Goal: Check status

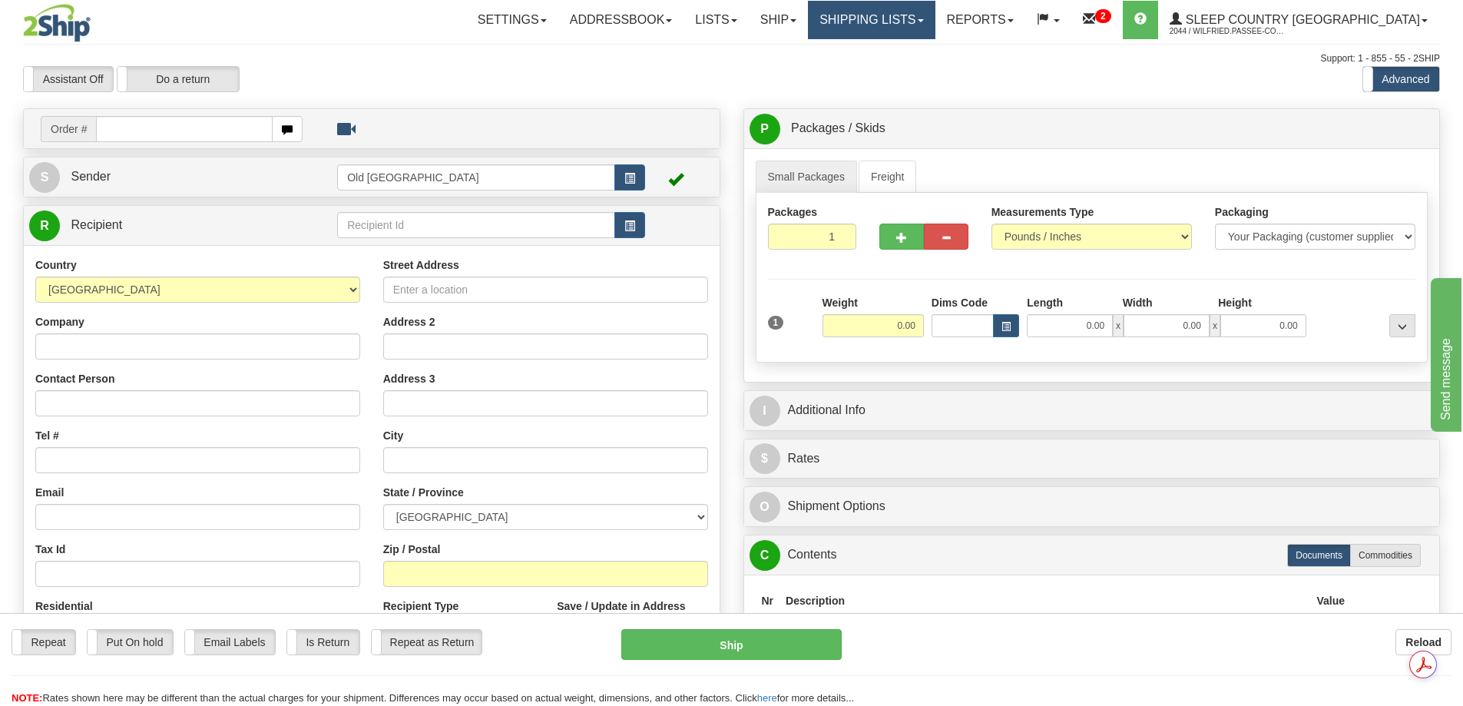
click at [933, 26] on link "Shipping lists" at bounding box center [871, 20] width 127 height 38
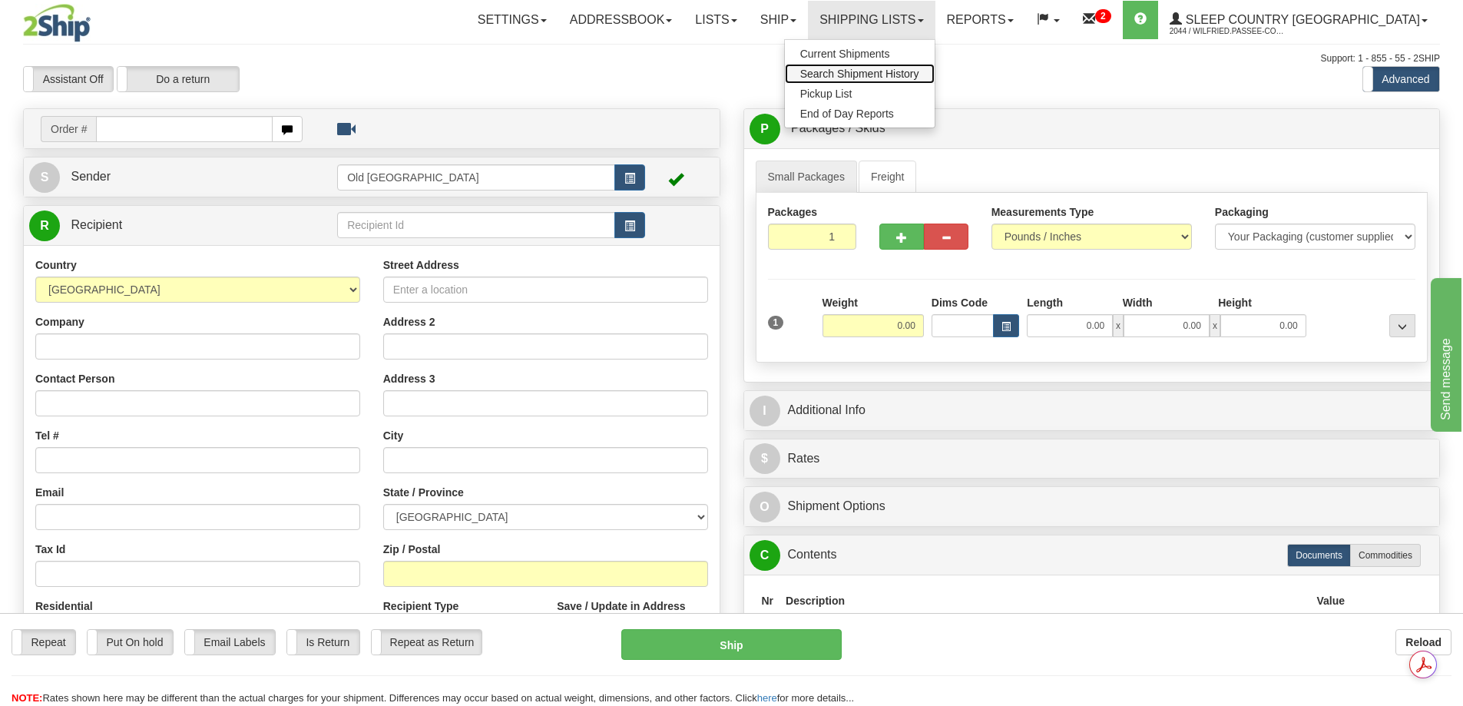
click at [920, 70] on span "Search Shipment History" at bounding box center [859, 74] width 119 height 12
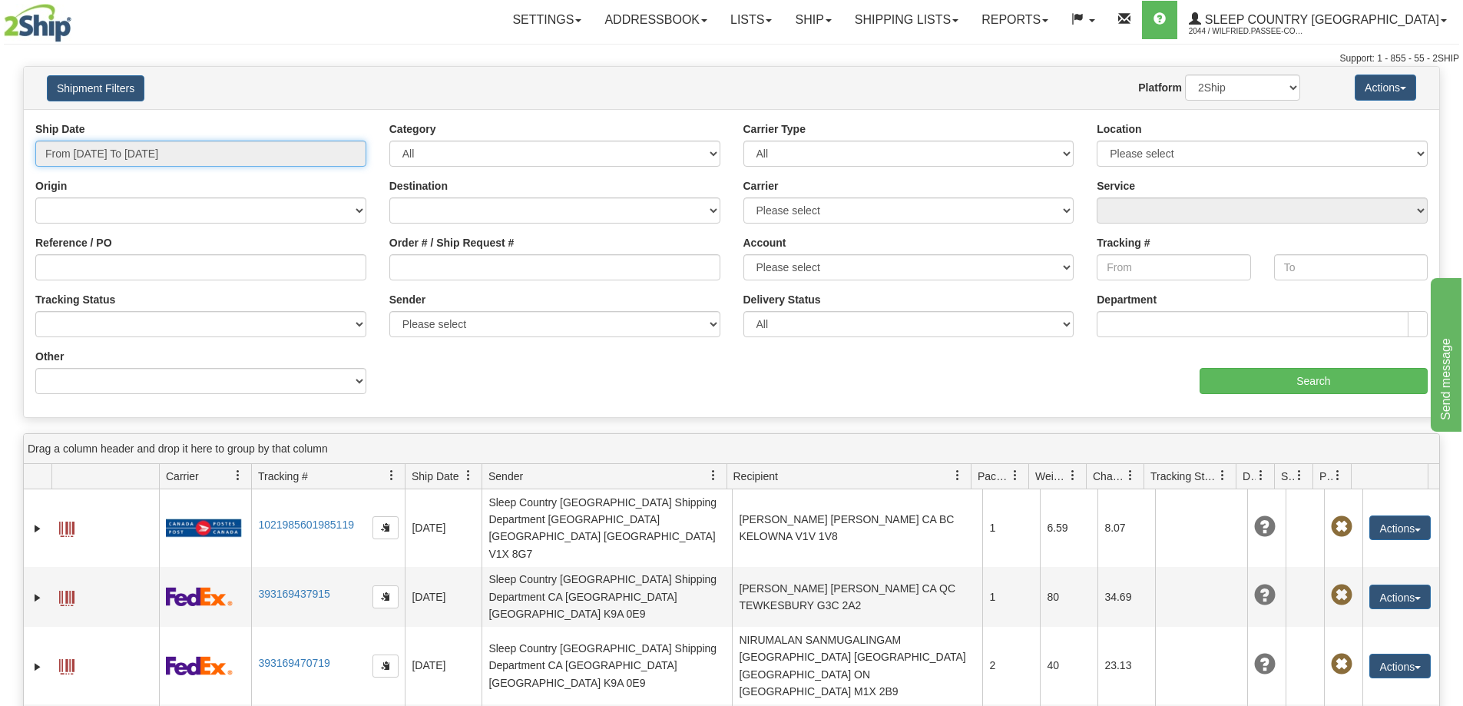
click at [101, 154] on input "From [DATE] To [DATE]" at bounding box center [200, 154] width 331 height 26
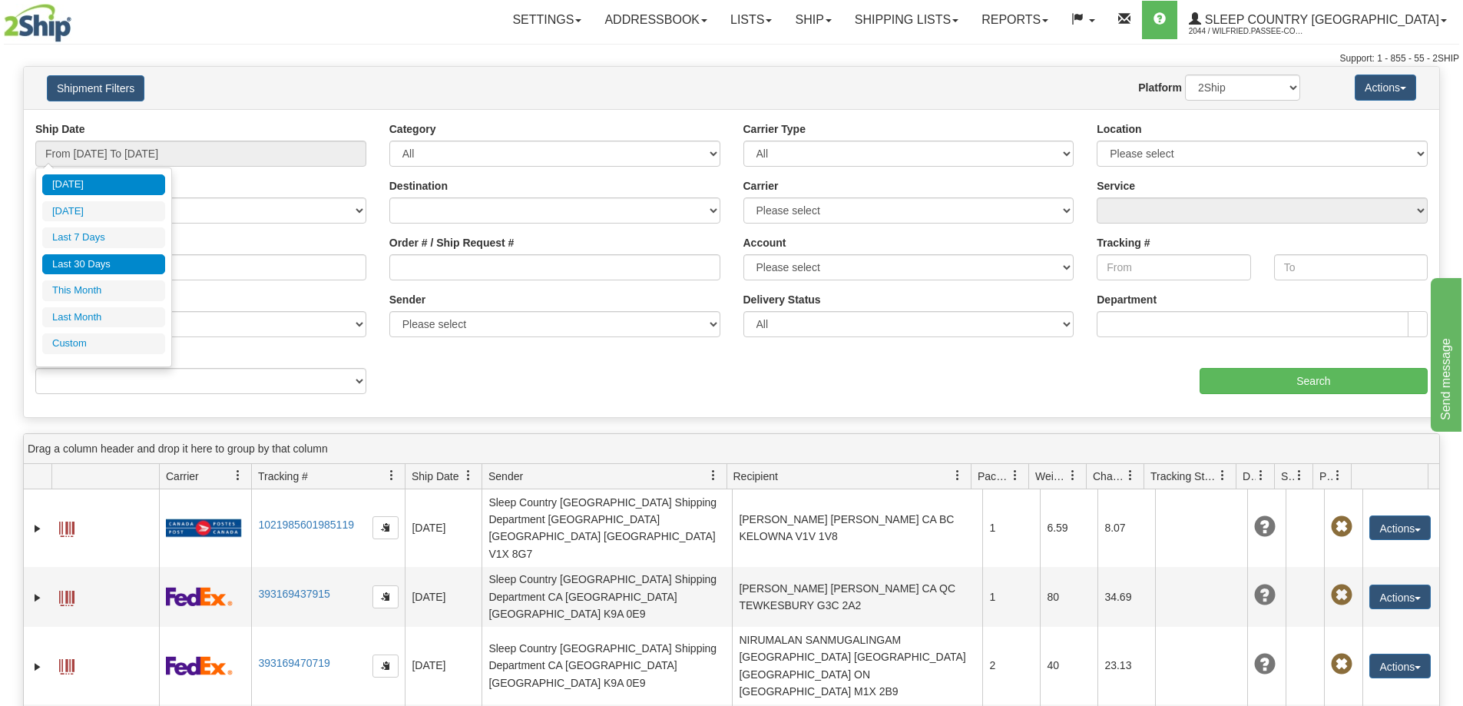
click at [98, 263] on li "Last 30 Days" at bounding box center [103, 264] width 123 height 21
type input "From [DATE] To [DATE]"
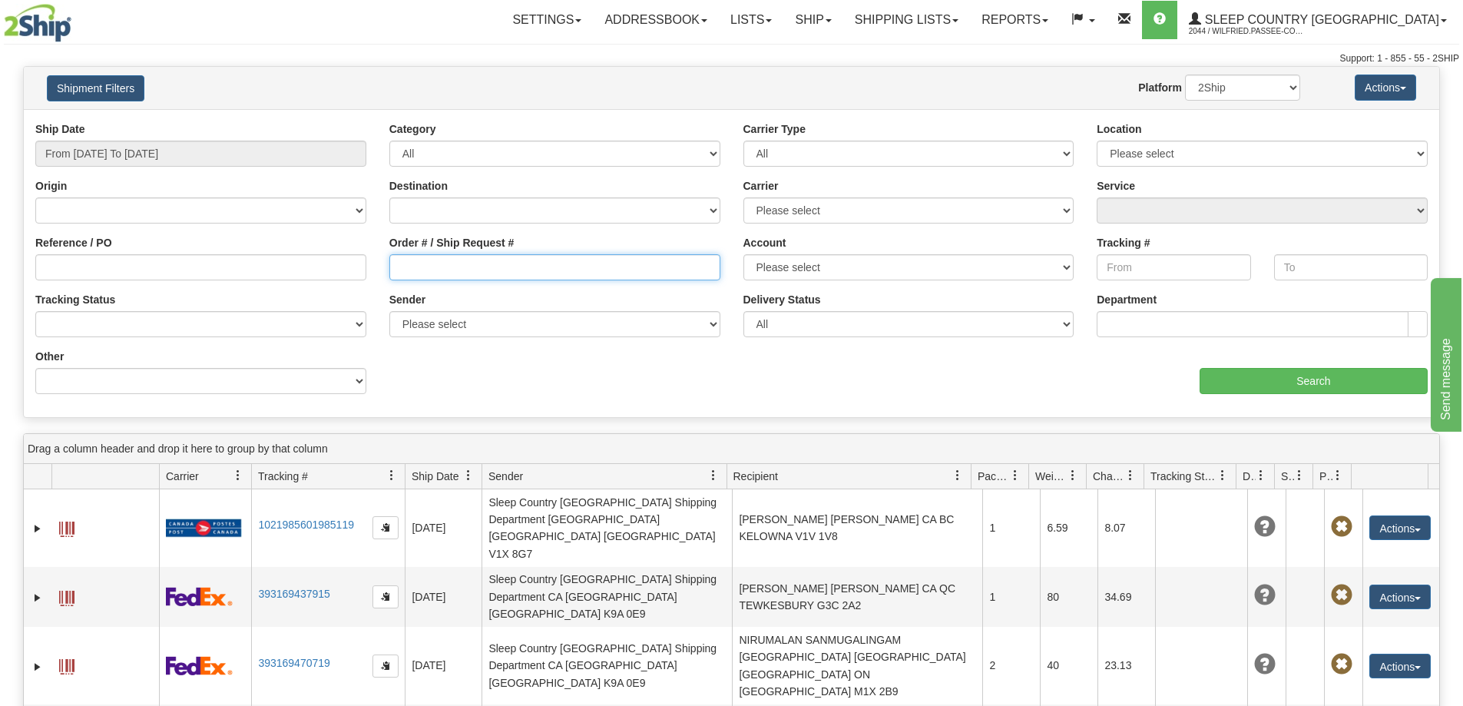
click at [453, 262] on input "Order # / Ship Request #" at bounding box center [554, 267] width 331 height 26
paste input "9000I064464"
type input "9000I064464"
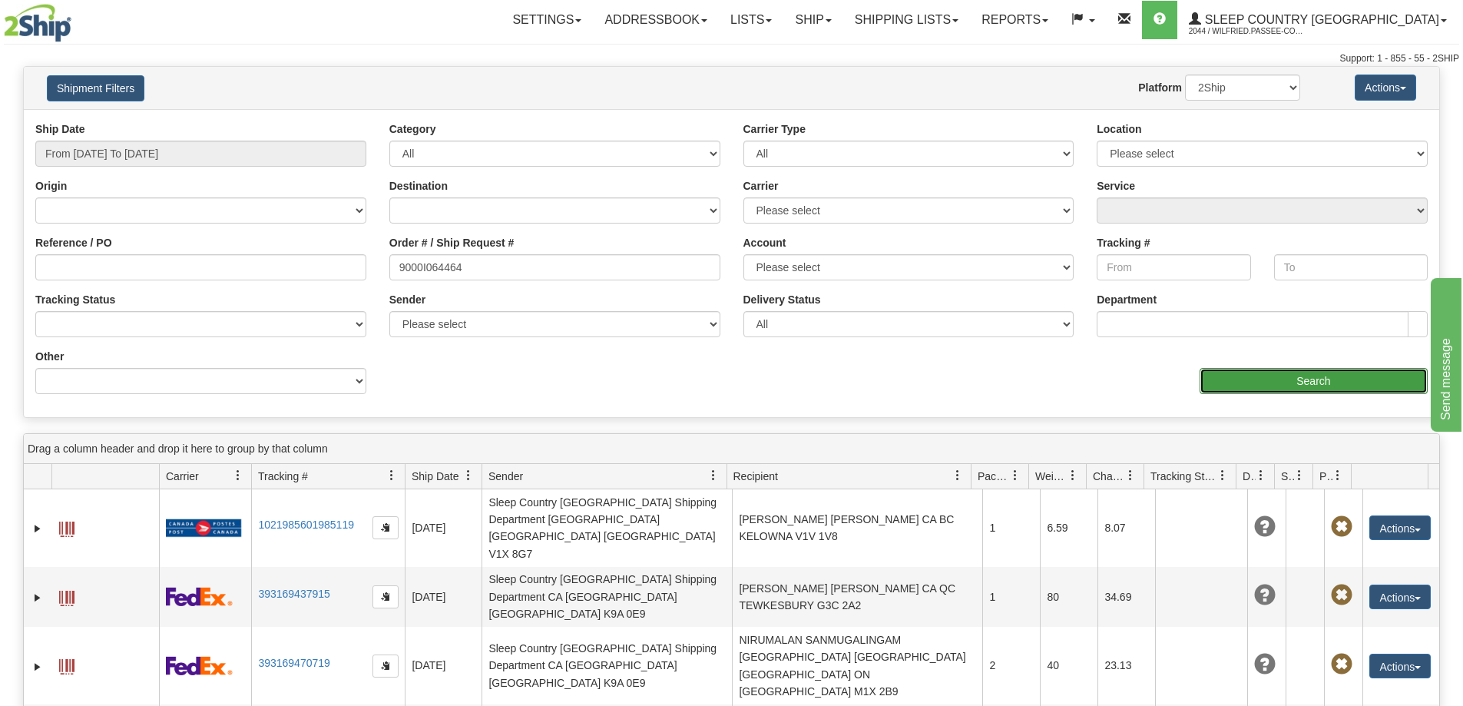
click at [1267, 386] on input "Search" at bounding box center [1314, 381] width 228 height 26
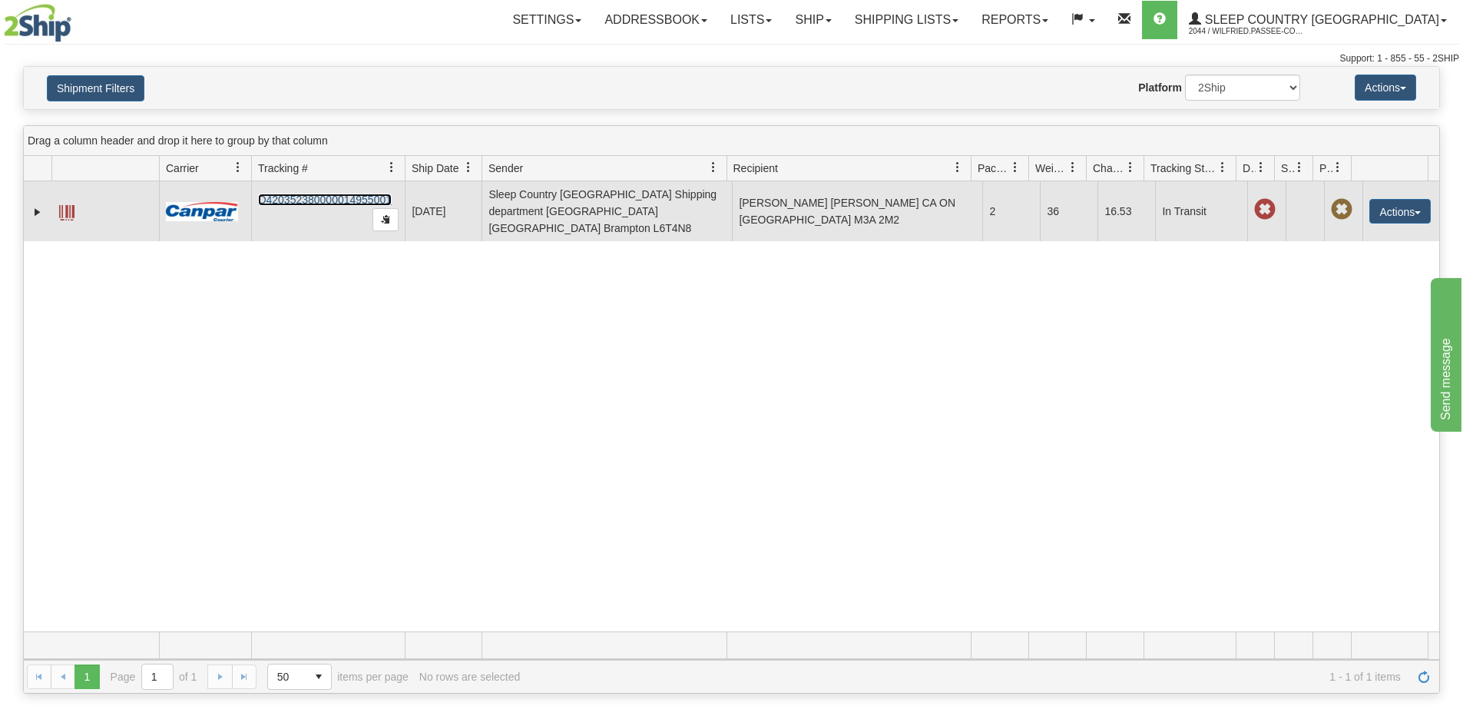
click at [333, 195] on link "D420352380000014955001" at bounding box center [325, 200] width 134 height 12
